Goal: Register for event/course

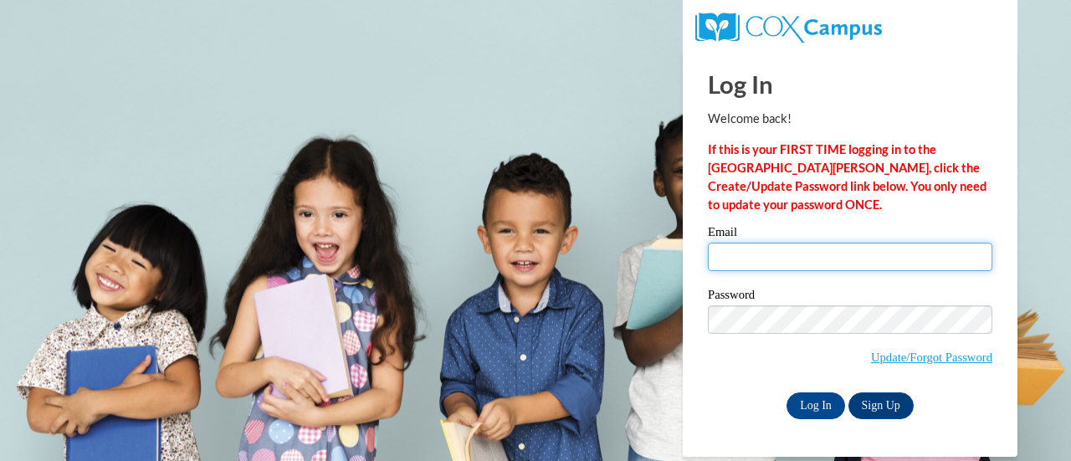
click at [759, 264] on input "Email" at bounding box center [850, 257] width 284 height 28
type input "[PERSON_NAME][EMAIL_ADDRESS][PERSON_NAME][DOMAIN_NAME]"
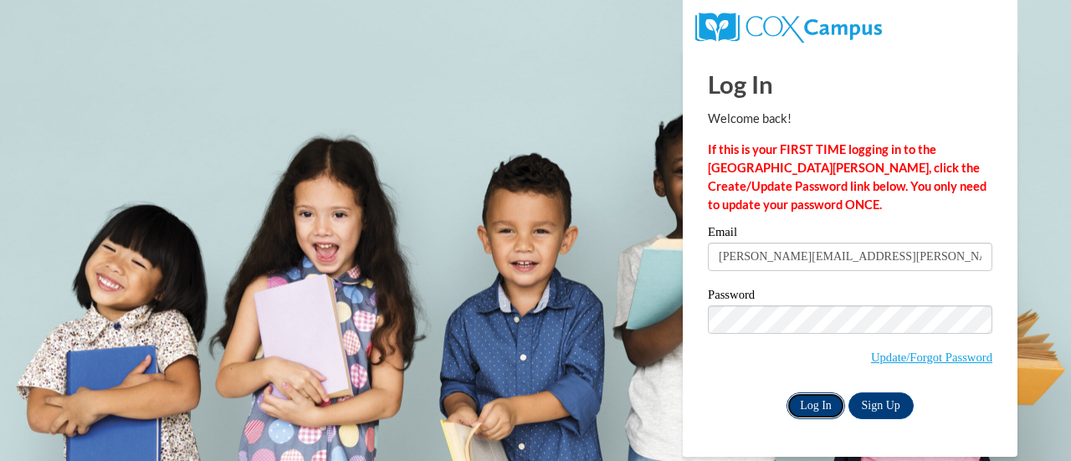
click at [818, 401] on input "Log In" at bounding box center [815, 405] width 59 height 27
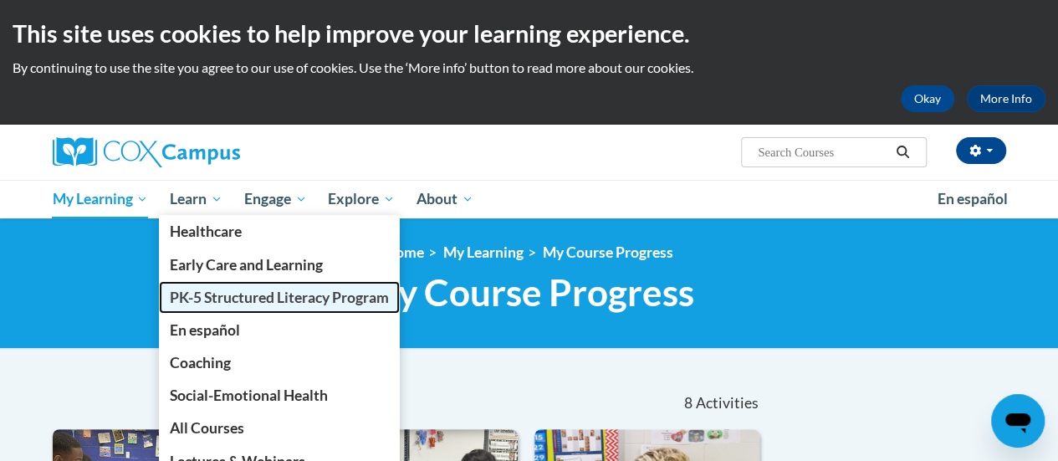
click at [202, 292] on span "PK-5 Structured Literacy Program" at bounding box center [279, 298] width 219 height 18
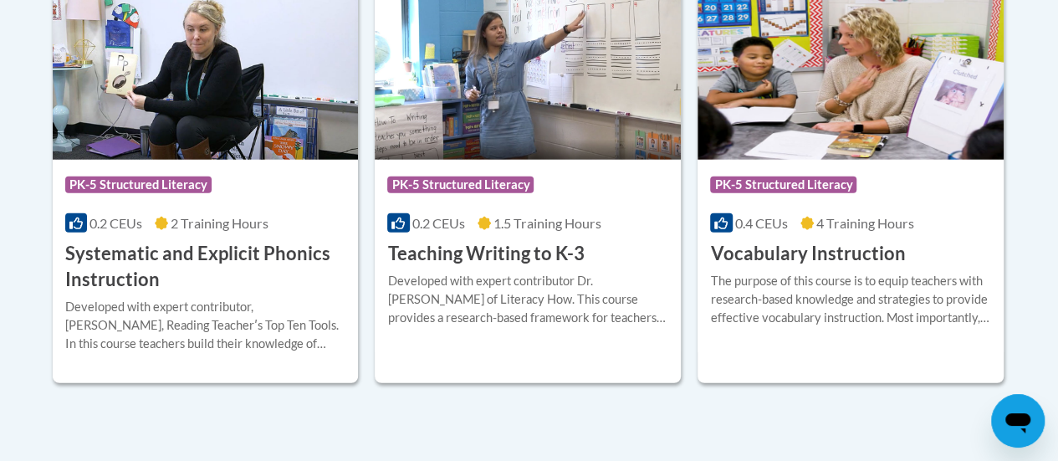
scroll to position [2056, 0]
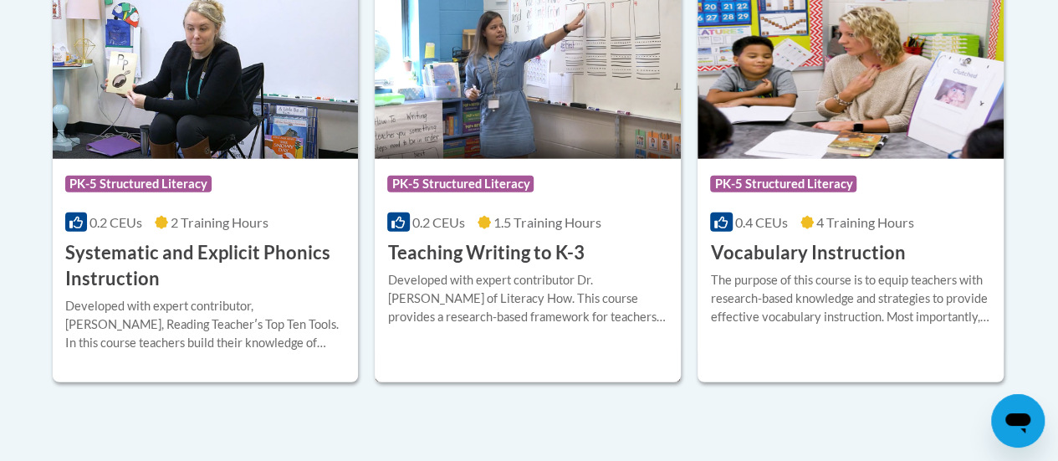
click at [480, 262] on h3 "Teaching Writing to K-3" at bounding box center [485, 253] width 197 height 26
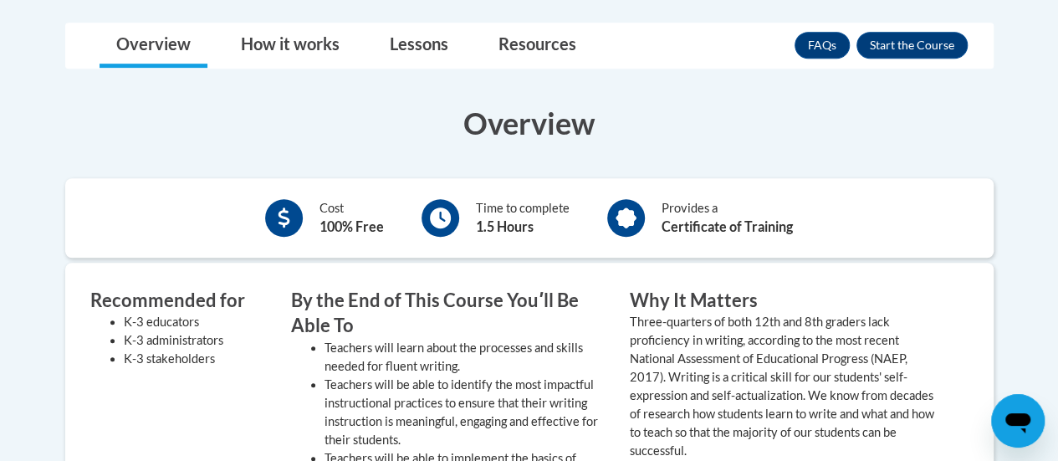
scroll to position [410, 0]
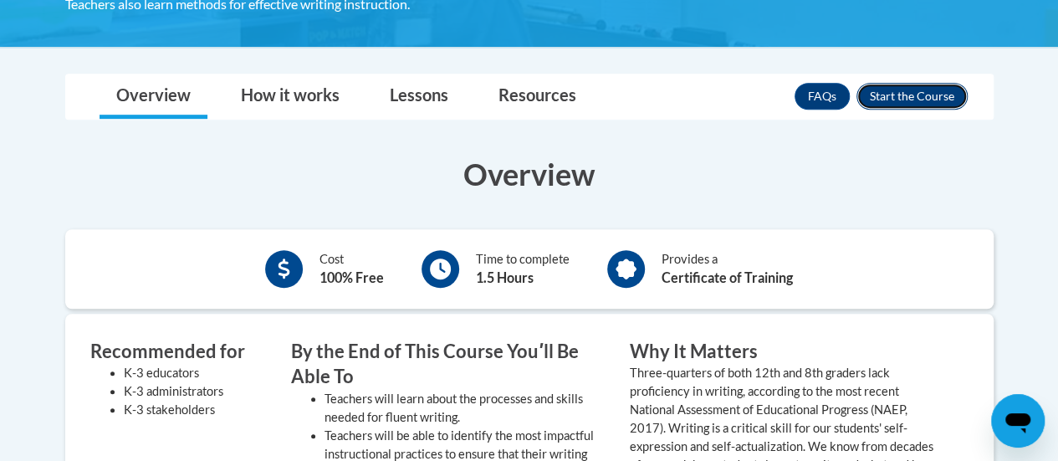
click at [904, 95] on button "Enroll" at bounding box center [912, 96] width 111 height 27
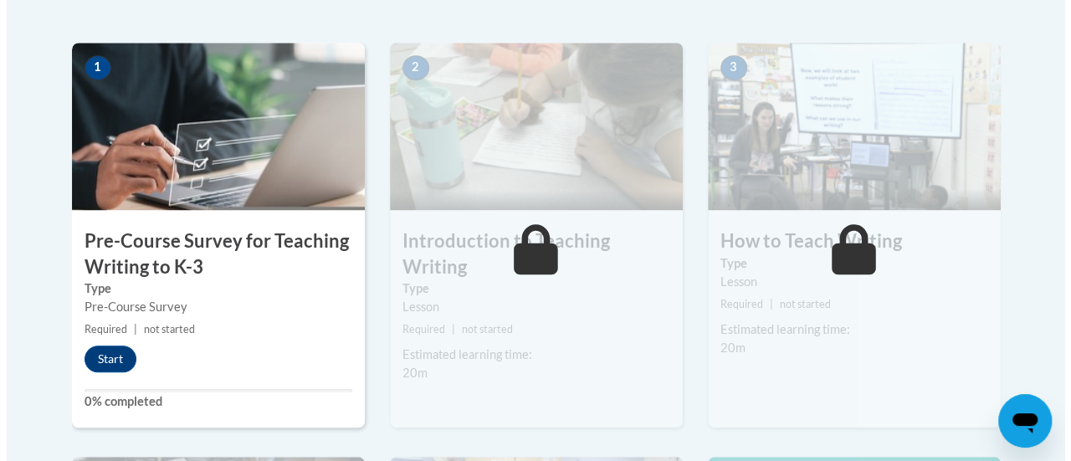
scroll to position [524, 0]
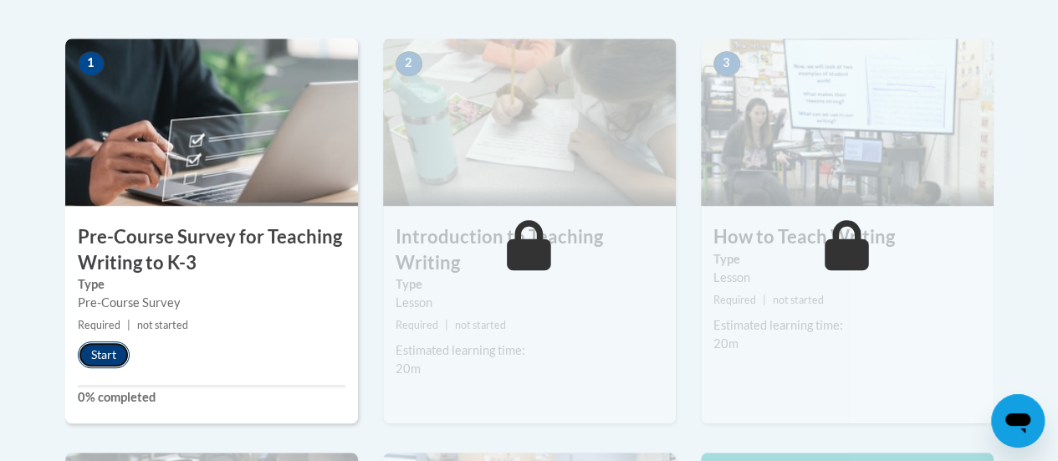
click at [108, 352] on button "Start" at bounding box center [104, 354] width 52 height 27
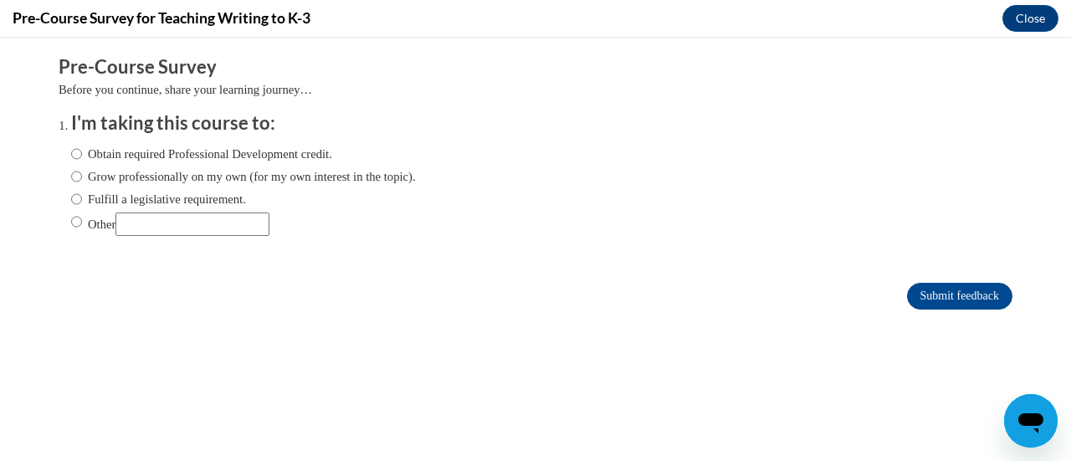
scroll to position [0, 0]
click at [71, 155] on input "Obtain required Professional Development credit." at bounding box center [76, 154] width 11 height 18
radio input "true"
click at [929, 289] on input "Submit feedback" at bounding box center [959, 296] width 105 height 27
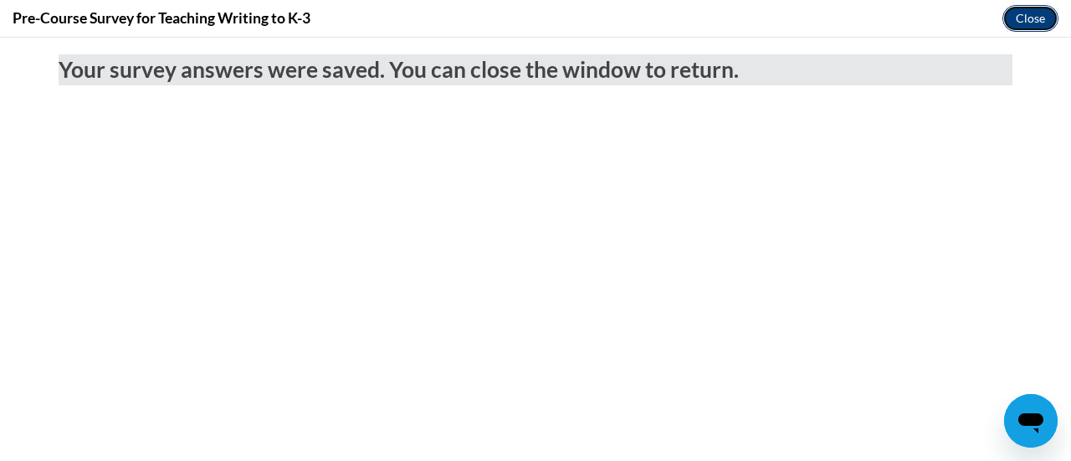
click at [1025, 18] on button "Close" at bounding box center [1030, 18] width 56 height 27
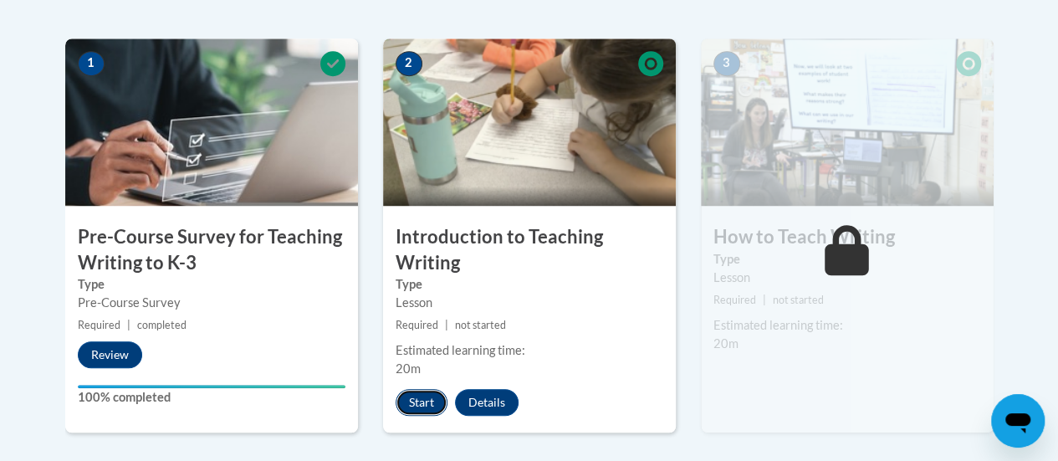
click at [417, 401] on button "Start" at bounding box center [422, 402] width 52 height 27
